Goal: Task Accomplishment & Management: Use online tool/utility

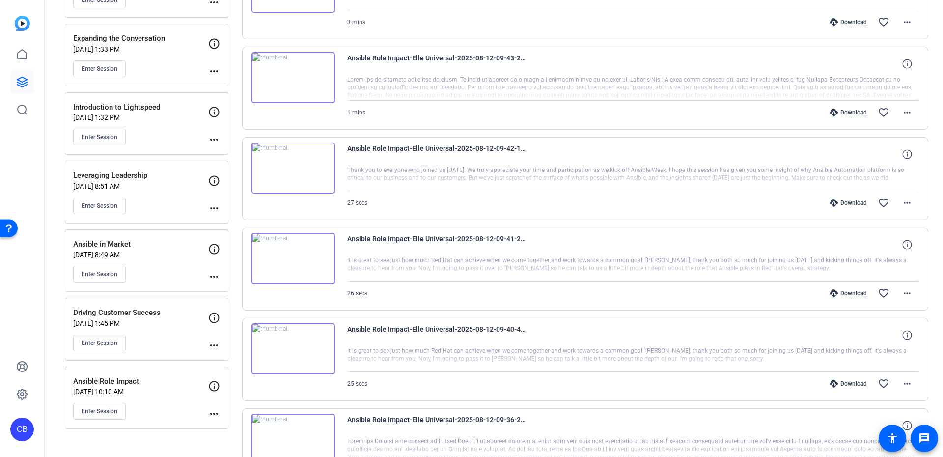
scroll to position [265, 0]
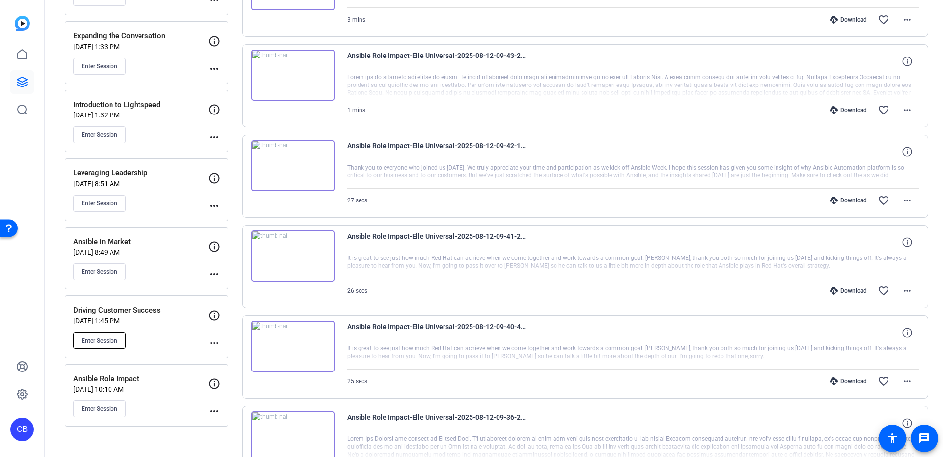
click at [117, 336] on span "Enter Session" at bounding box center [100, 340] width 36 height 8
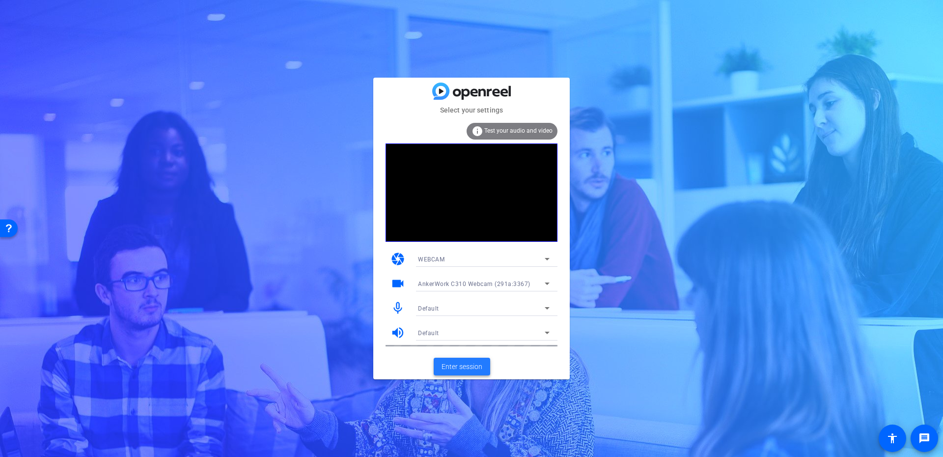
click at [469, 367] on span "Enter session" at bounding box center [462, 367] width 41 height 10
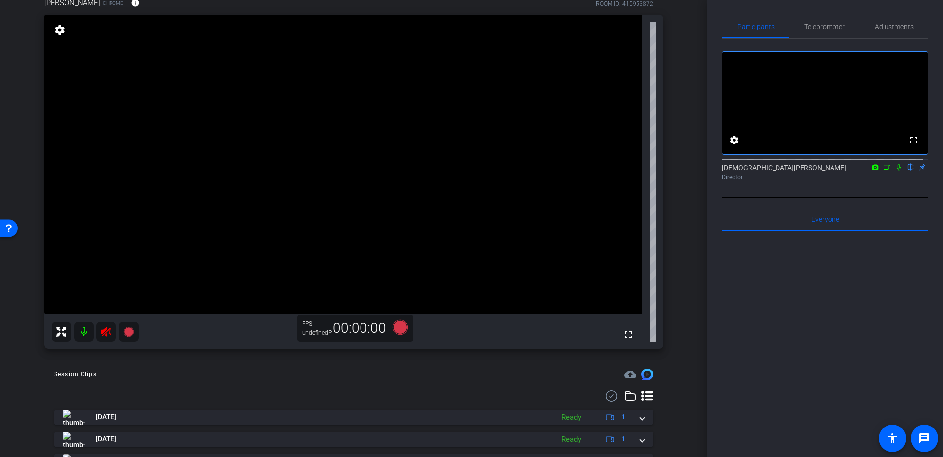
scroll to position [88, 0]
click at [865, 25] on div "Adjustments" at bounding box center [894, 27] width 69 height 24
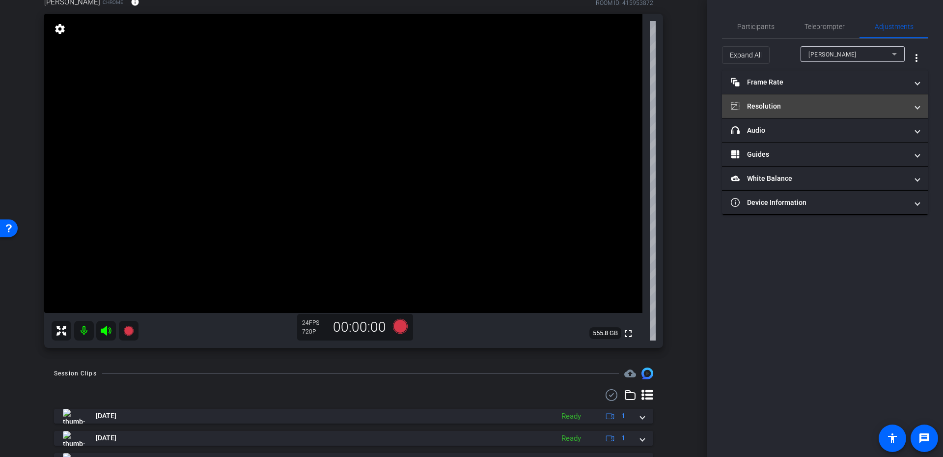
click at [784, 112] on mat-expansion-panel-header "Resolution" at bounding box center [825, 106] width 206 height 24
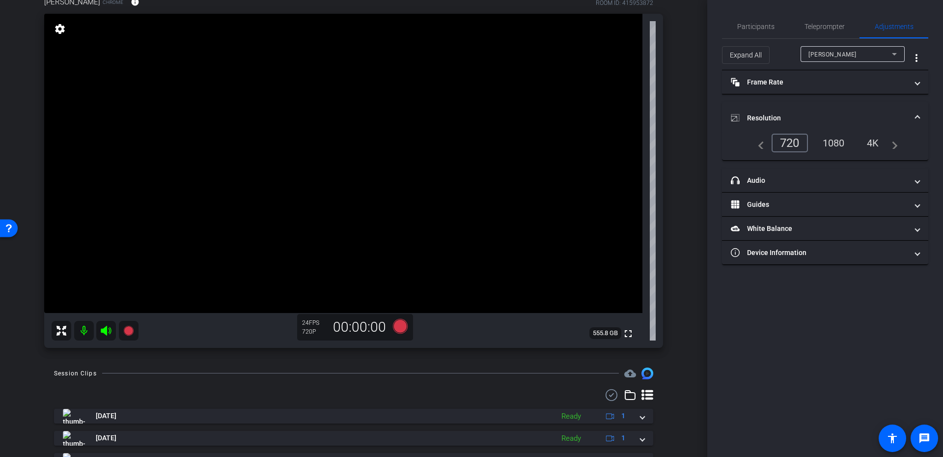
click at [822, 140] on div "1080" at bounding box center [833, 143] width 37 height 17
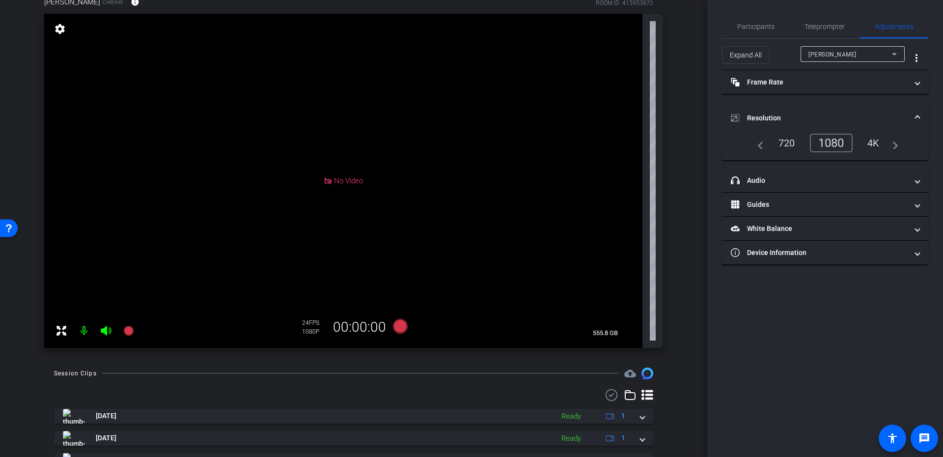
scroll to position [0, 0]
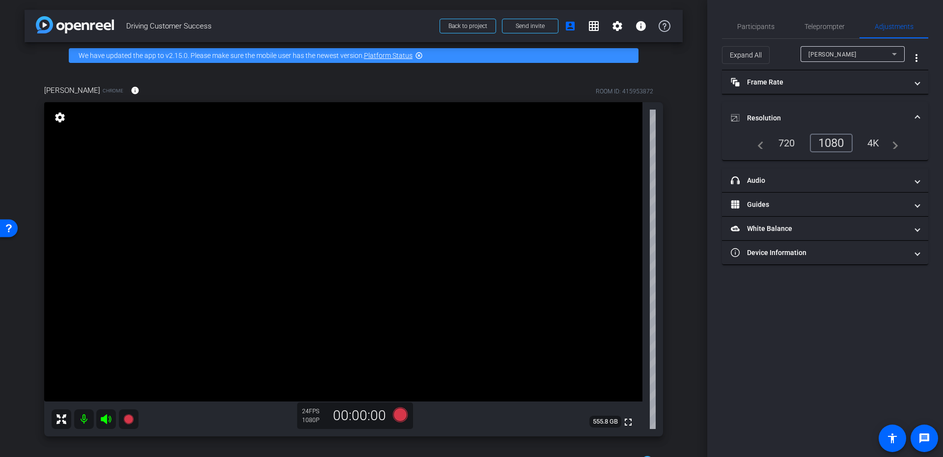
click at [823, 117] on mat-panel-title "Resolution" at bounding box center [819, 118] width 177 height 10
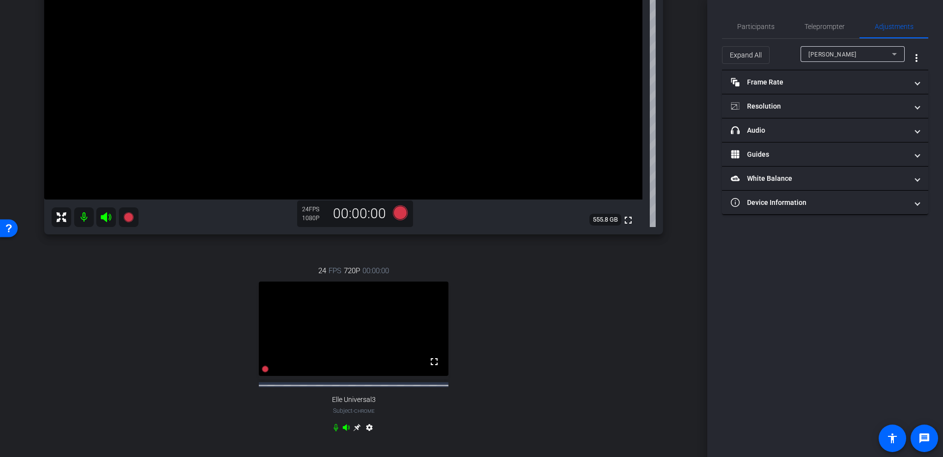
scroll to position [177, 0]
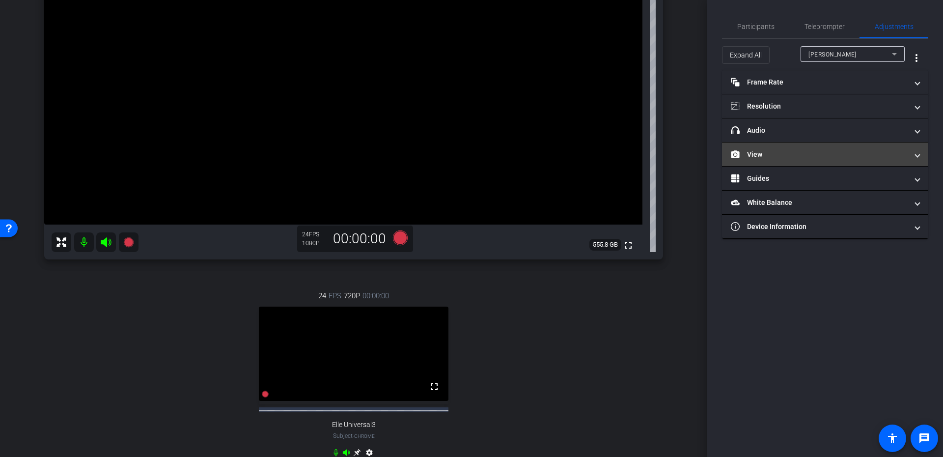
click at [815, 163] on mat-expansion-panel-header "View" at bounding box center [825, 154] width 206 height 24
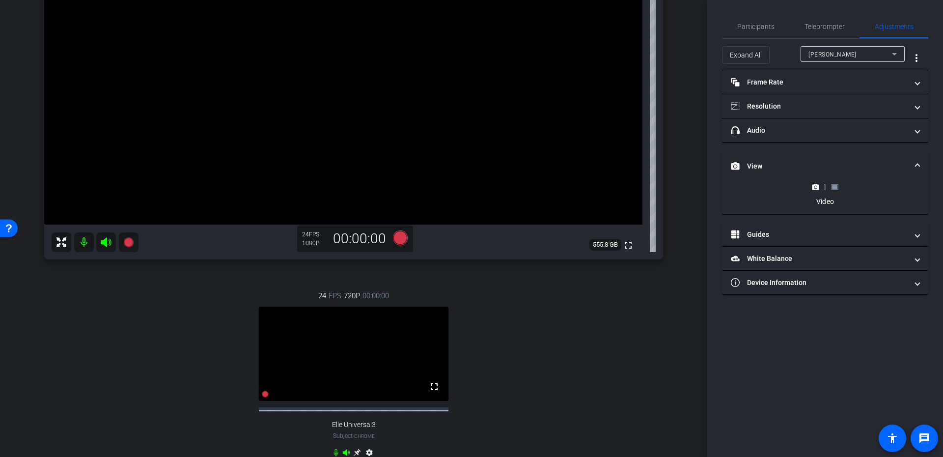
click at [837, 187] on icon at bounding box center [834, 186] width 7 height 5
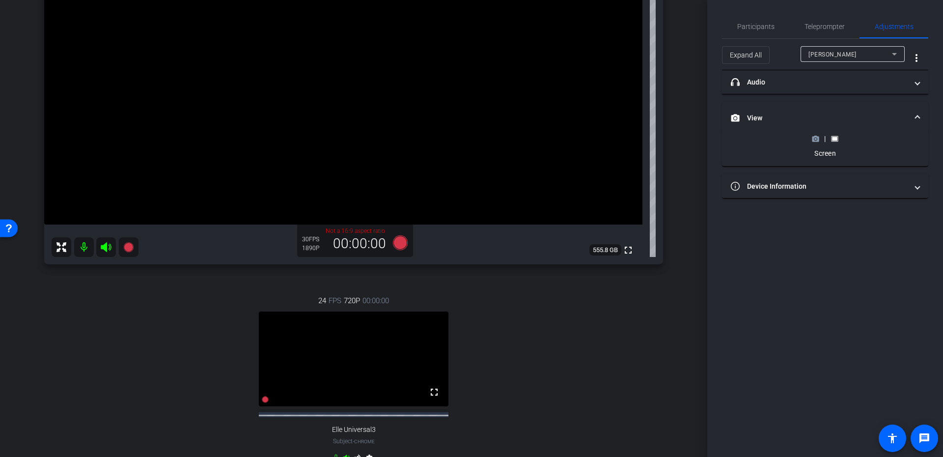
click at [815, 139] on circle at bounding box center [815, 139] width 2 height 2
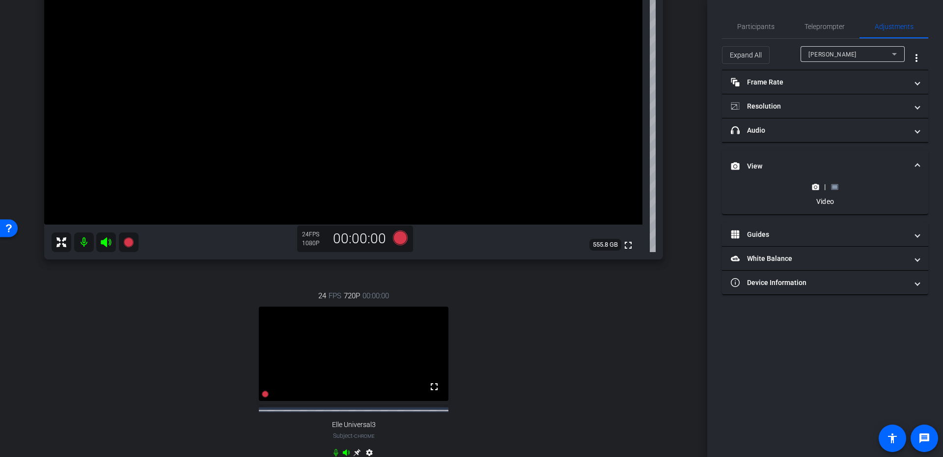
click at [895, 164] on mat-panel-title "View" at bounding box center [819, 166] width 177 height 10
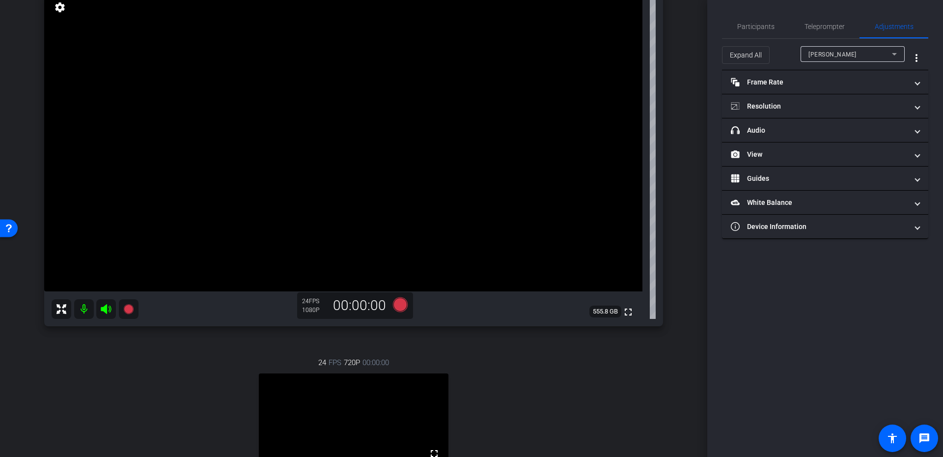
scroll to position [88, 0]
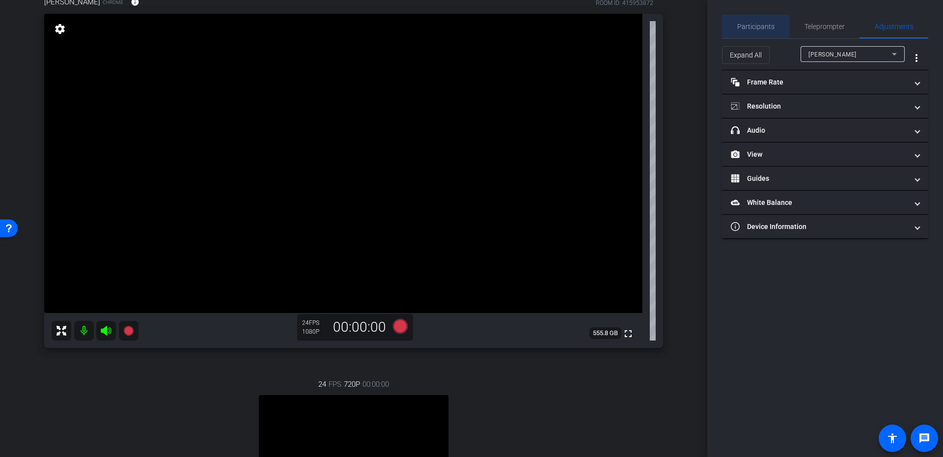
click at [776, 31] on div "Participants" at bounding box center [755, 27] width 67 height 24
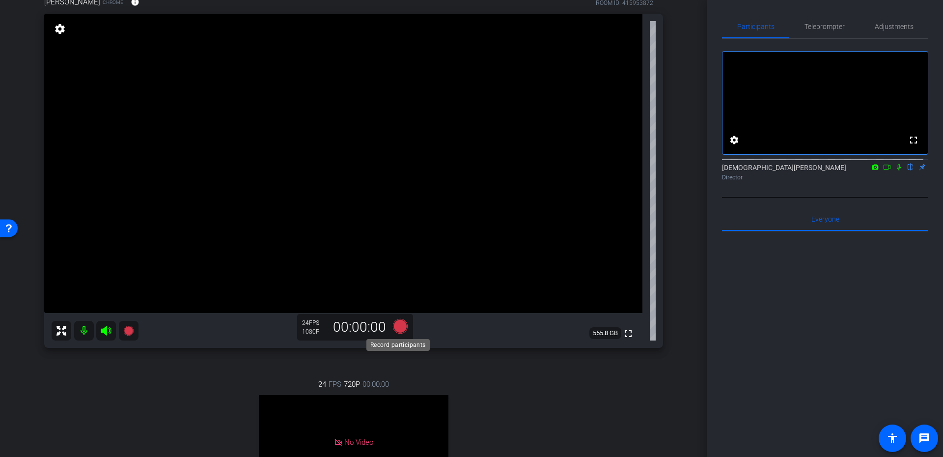
click at [395, 327] on icon at bounding box center [400, 325] width 15 height 15
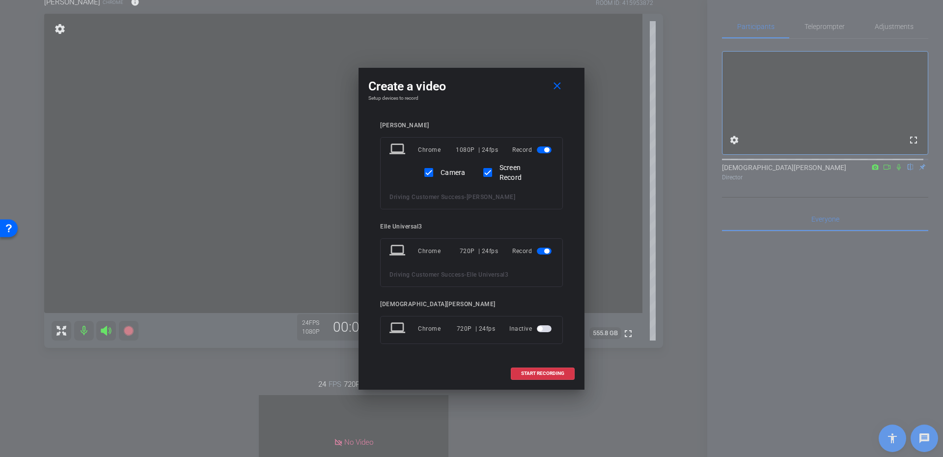
click at [541, 248] on span "button" at bounding box center [544, 251] width 15 height 7
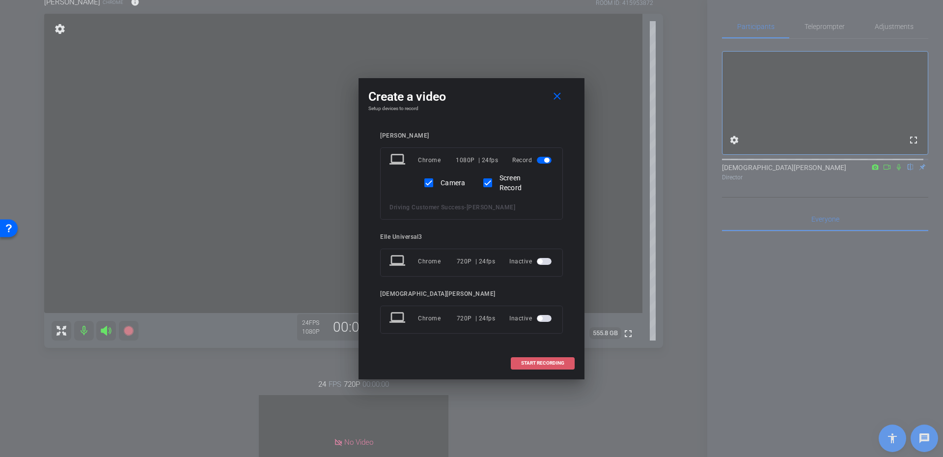
click at [553, 364] on span "START RECORDING" at bounding box center [542, 363] width 43 height 5
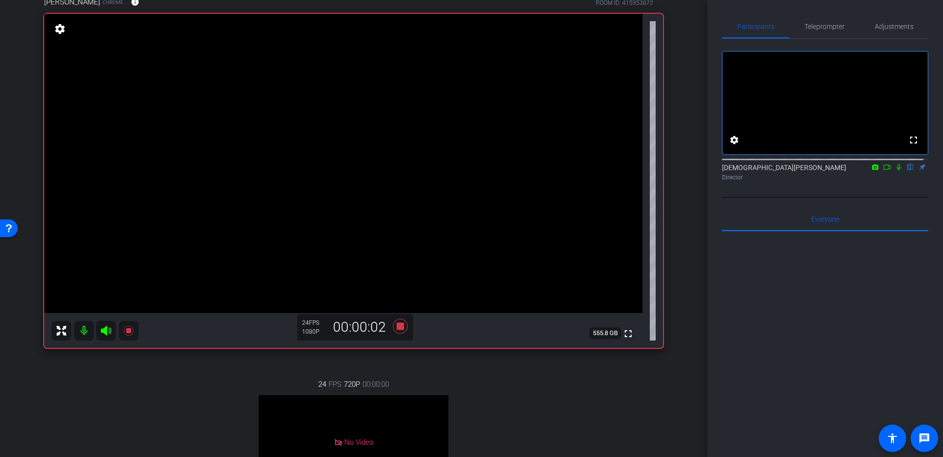
click at [895, 170] on icon at bounding box center [899, 167] width 8 height 7
click at [883, 170] on icon at bounding box center [887, 167] width 8 height 7
click at [399, 326] on icon at bounding box center [400, 325] width 15 height 15
click at [908, 170] on icon at bounding box center [911, 167] width 8 height 7
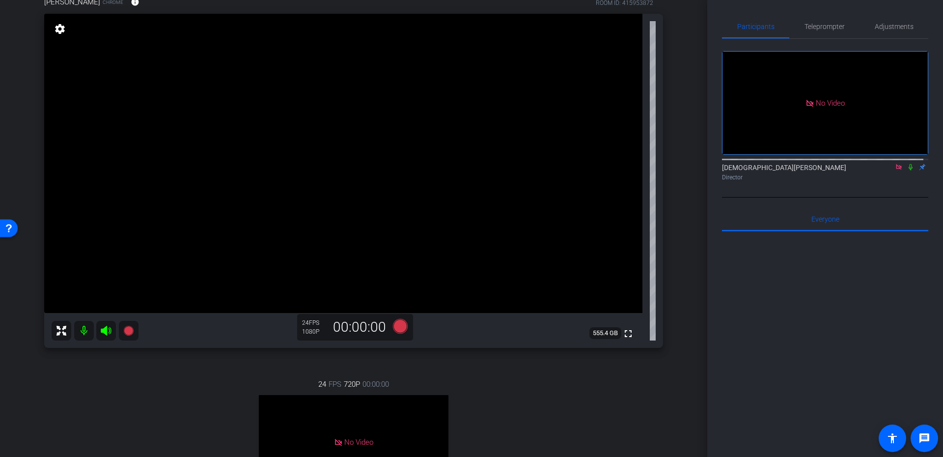
click at [896, 169] on icon at bounding box center [898, 166] width 5 height 5
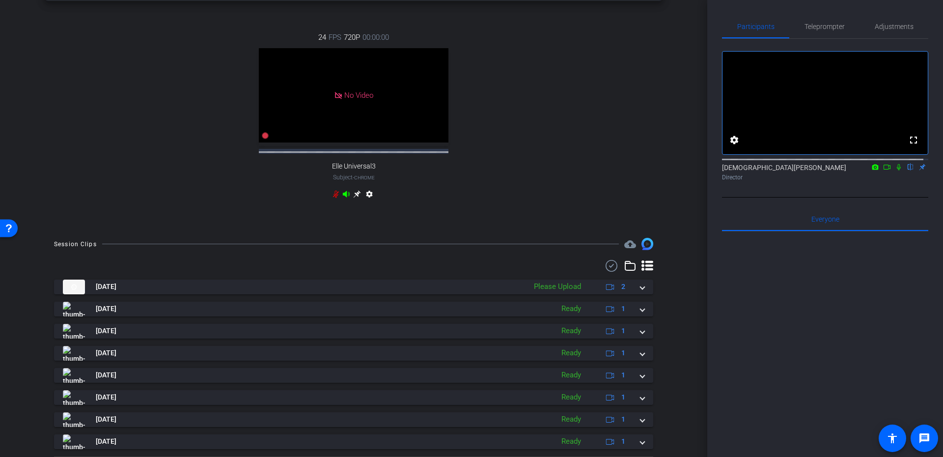
scroll to position [442, 0]
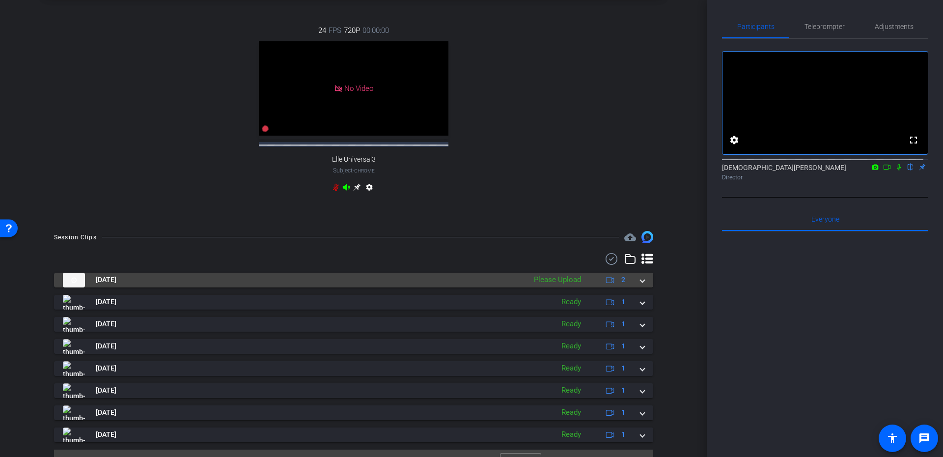
click at [643, 287] on mat-expansion-panel-header "Aug 12, 2025 Please Upload 2" at bounding box center [353, 280] width 599 height 15
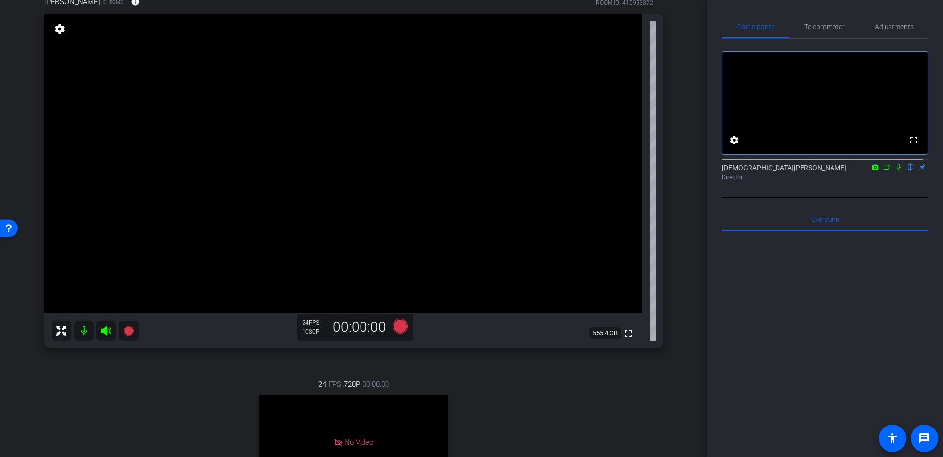
scroll to position [88, 0]
